Goal: Obtain resource: Download file/media

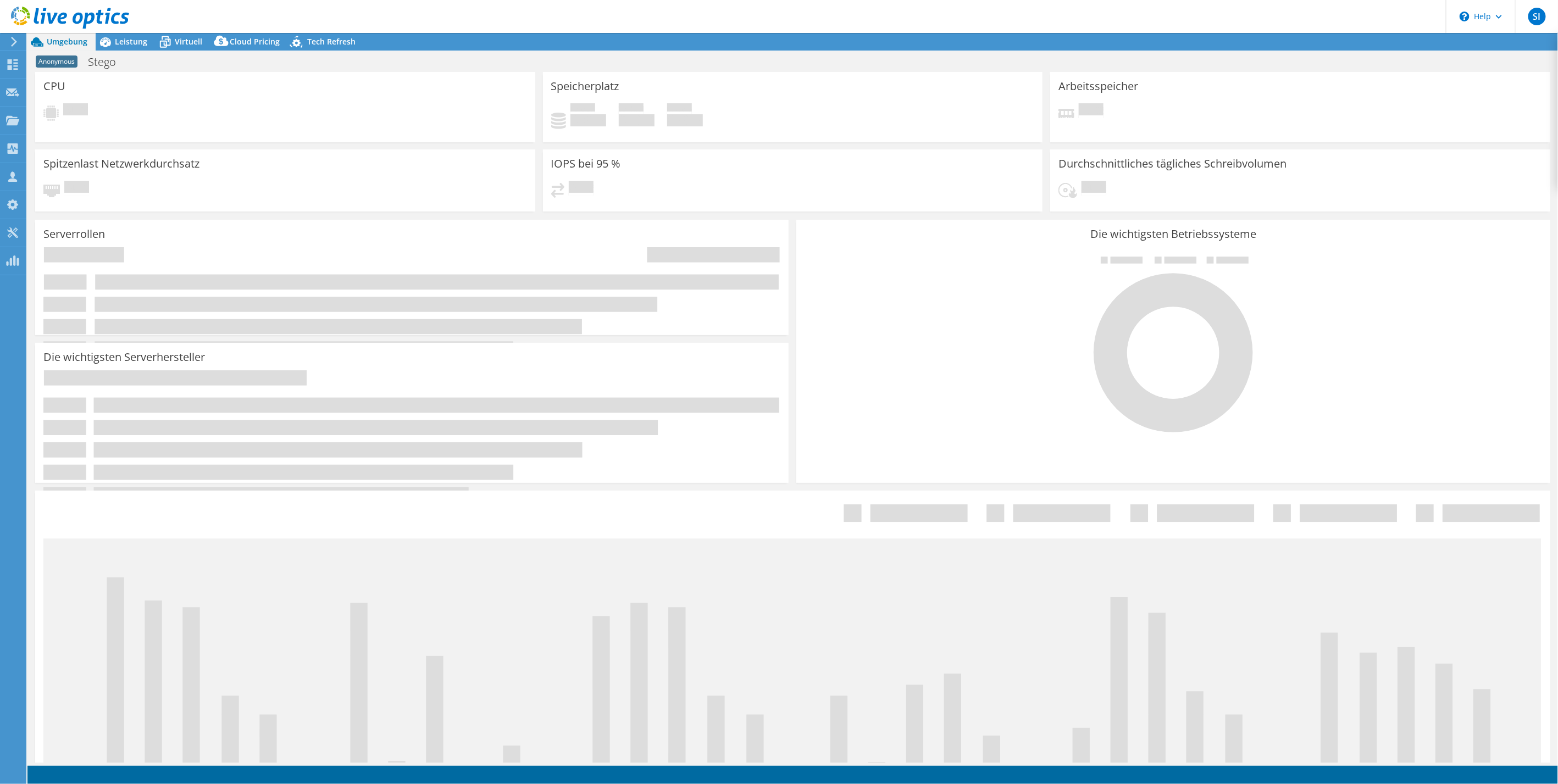
select select "USD"
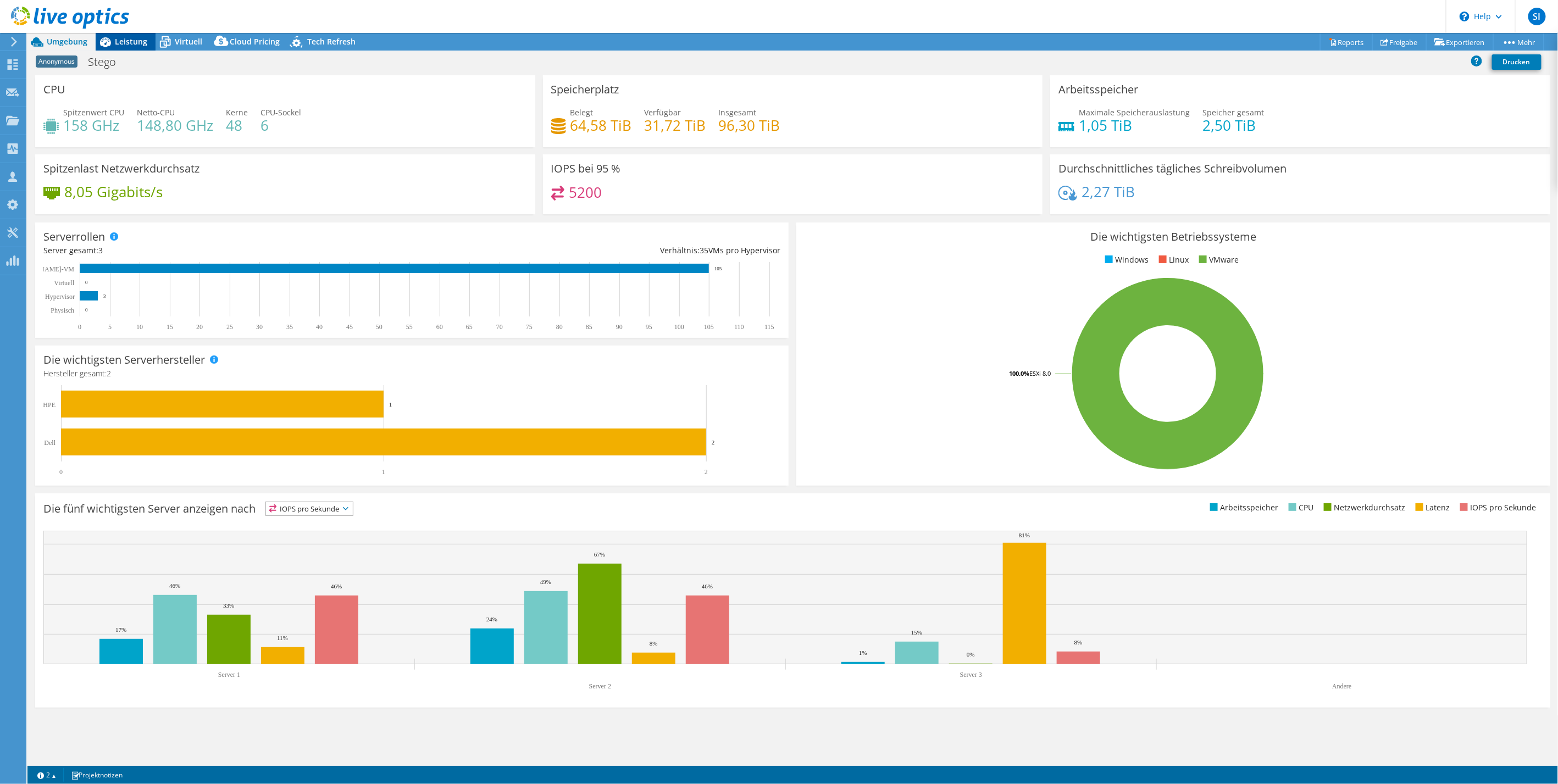
click at [143, 38] on span "Leistung" at bounding box center [131, 41] width 32 height 10
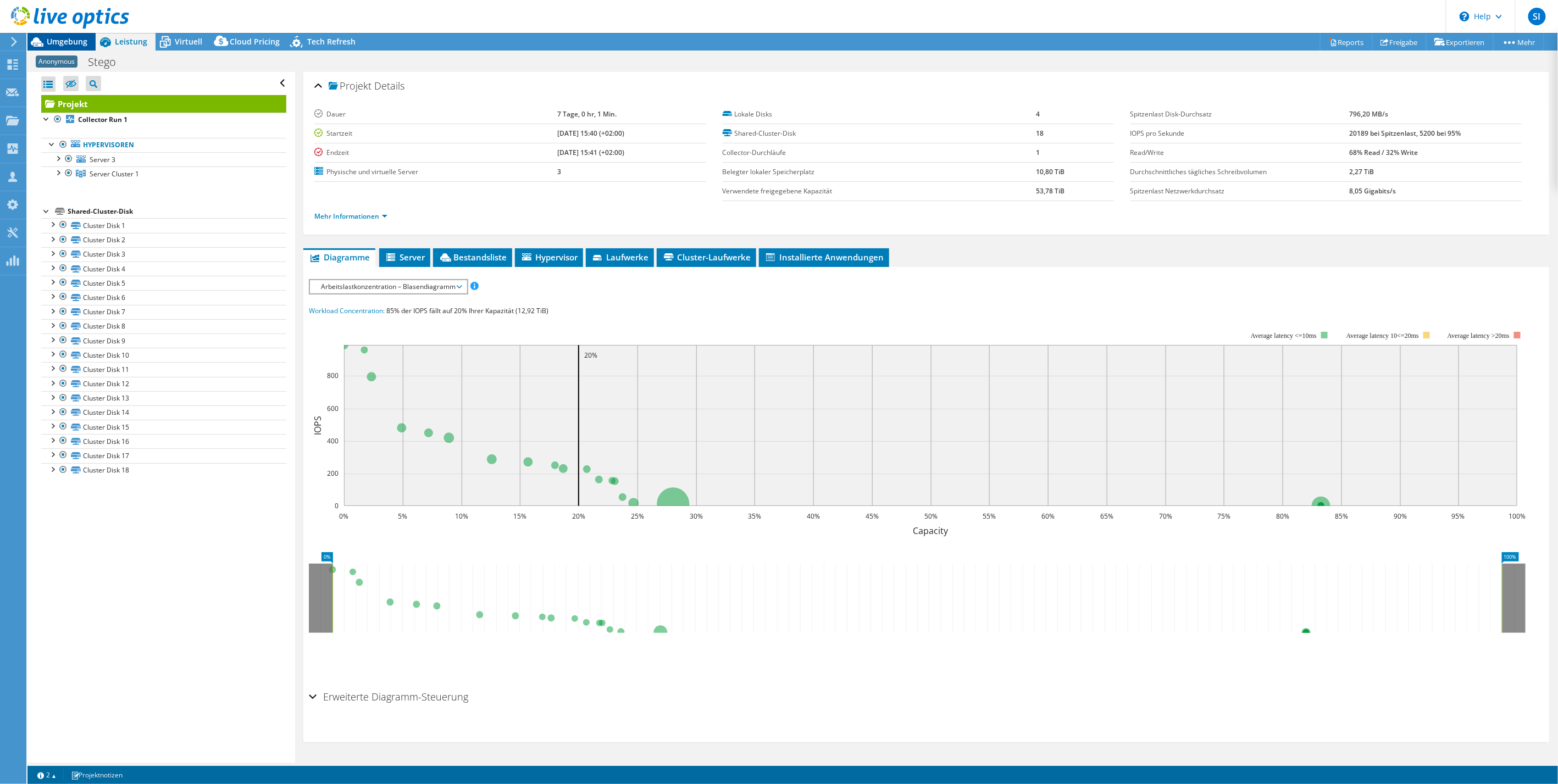
drag, startPoint x: 66, startPoint y: 39, endPoint x: 88, endPoint y: 41, distance: 22.1
click at [66, 39] on span "Umgebung" at bounding box center [67, 41] width 41 height 10
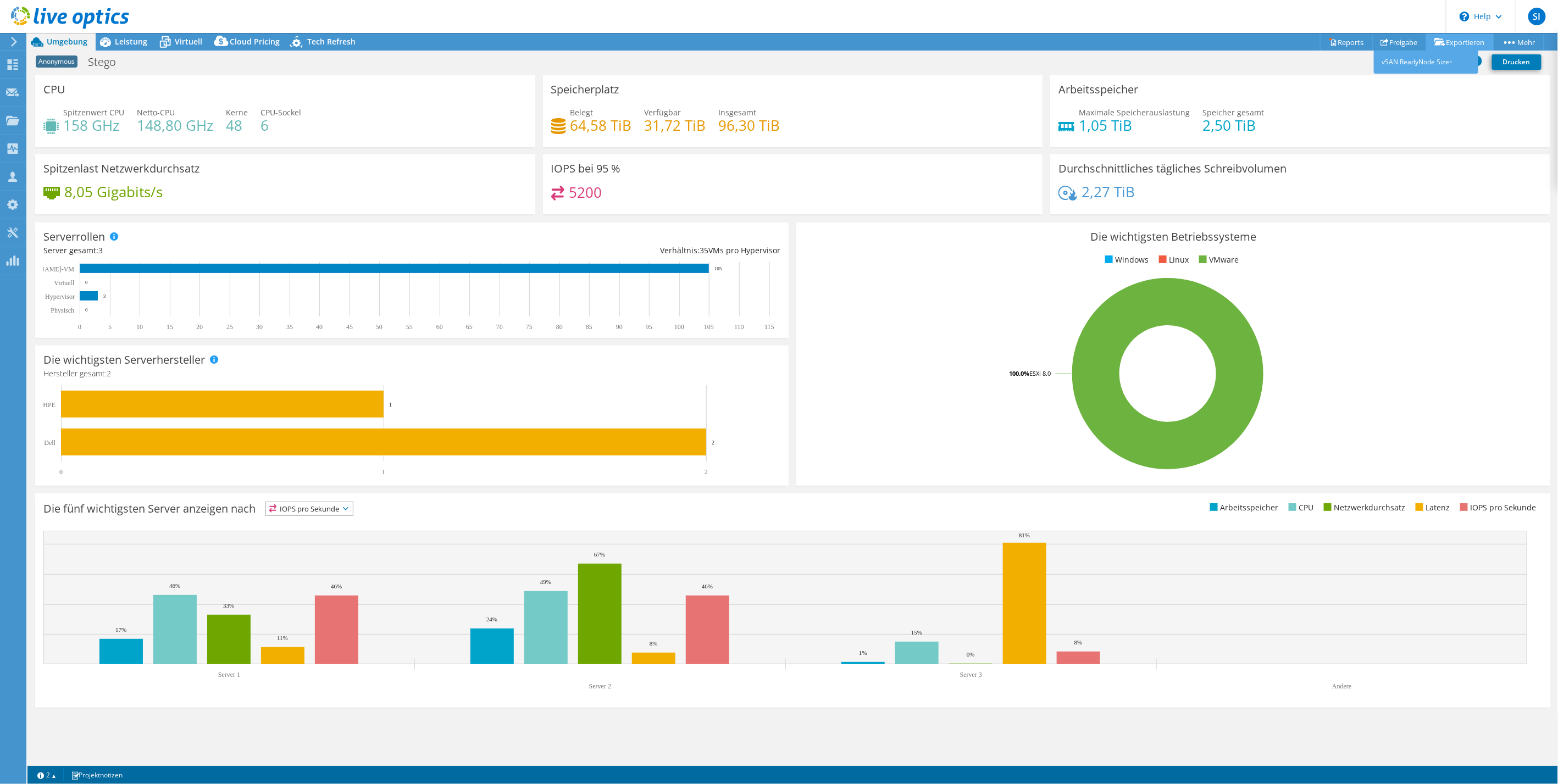
click at [1450, 41] on link "Exportieren" at bounding box center [1460, 42] width 68 height 17
click at [1423, 69] on link "vSAN ReadyNode Sizer" at bounding box center [1426, 62] width 105 height 23
click at [1339, 43] on link "Reports" at bounding box center [1346, 42] width 53 height 17
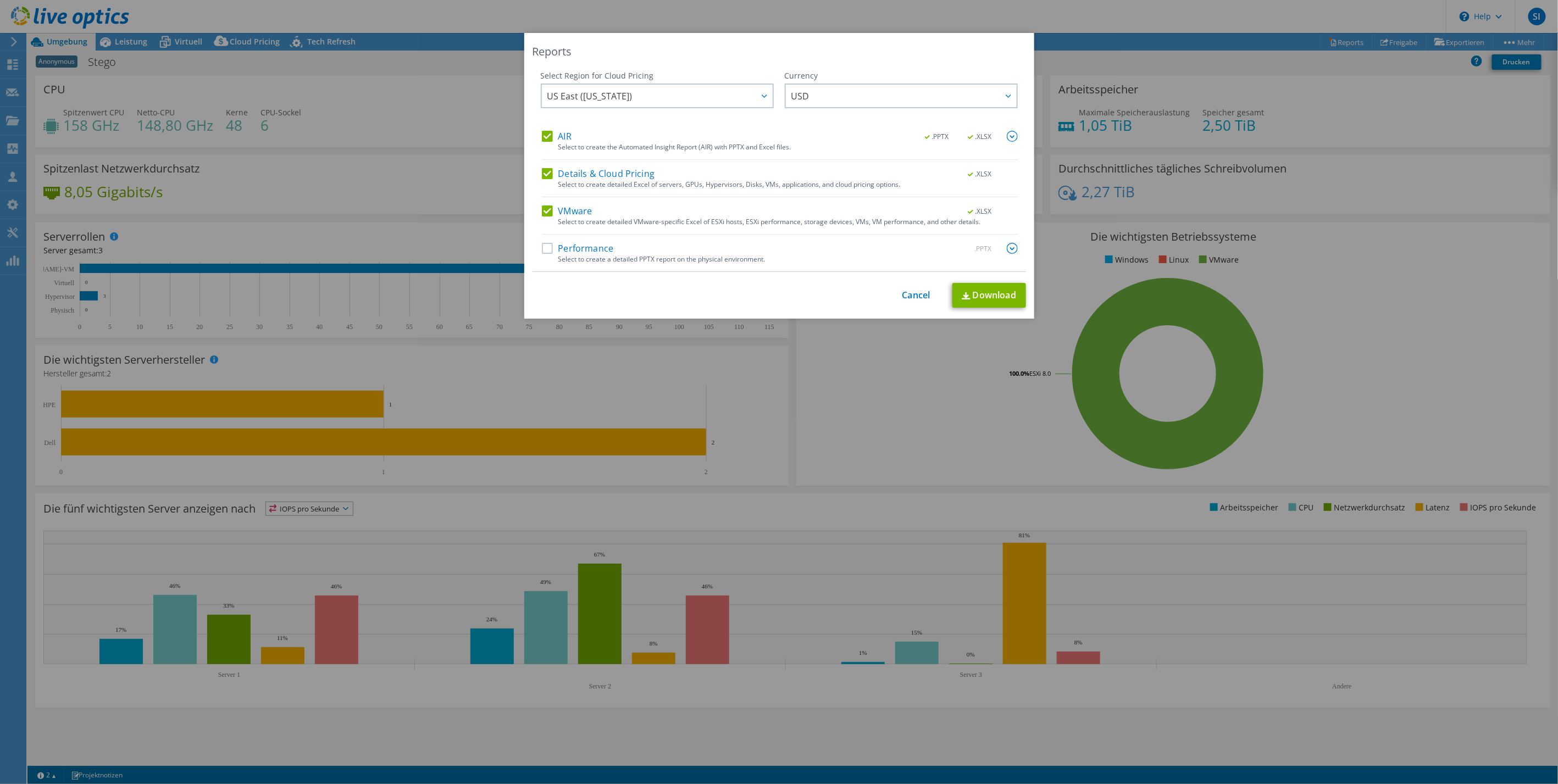
click at [542, 252] on label "Performance" at bounding box center [577, 249] width 72 height 11
click at [0, 0] on input "Performance" at bounding box center [0, 0] width 0 height 0
click at [985, 294] on link "Download" at bounding box center [989, 295] width 74 height 25
click at [903, 307] on div "Reports Select Region for Cloud Pricing Asia Pacific ([GEOGRAPHIC_DATA]) [GEOGR…" at bounding box center [779, 176] width 510 height 285
click at [909, 294] on link "Cancel" at bounding box center [916, 295] width 28 height 10
